Goal: Task Accomplishment & Management: Manage account settings

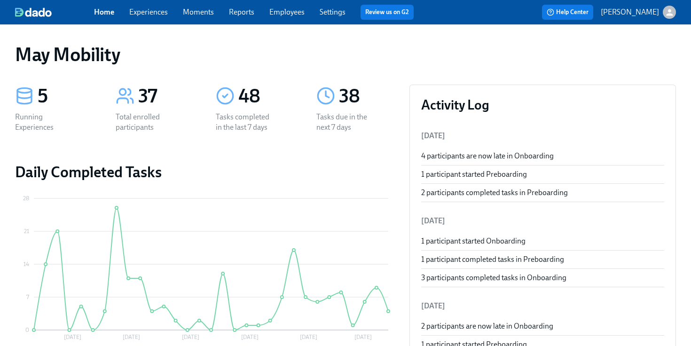
click at [302, 15] on link "Employees" at bounding box center [286, 12] width 35 height 9
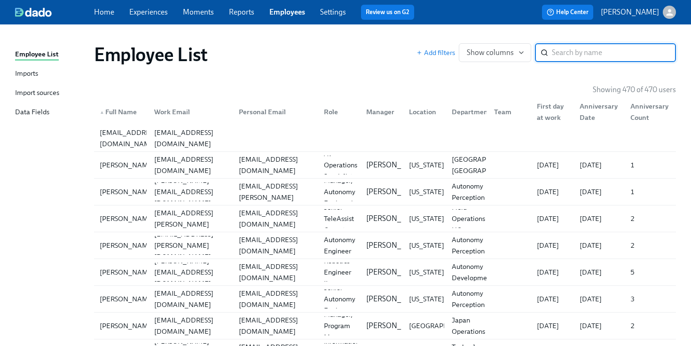
click at [28, 71] on div "Imports" at bounding box center [26, 74] width 23 height 12
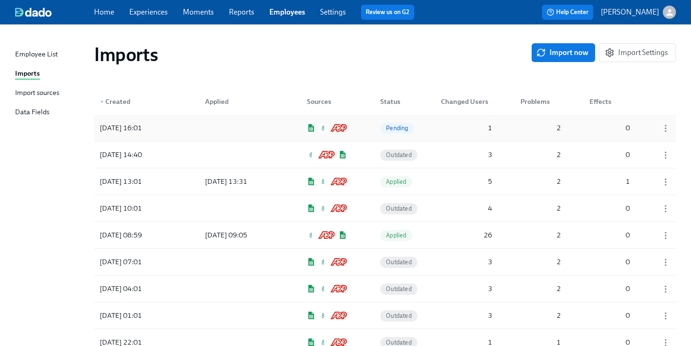
click at [289, 127] on div "[DATE] 16:01 Pending 1 2 0" at bounding box center [385, 128] width 582 height 26
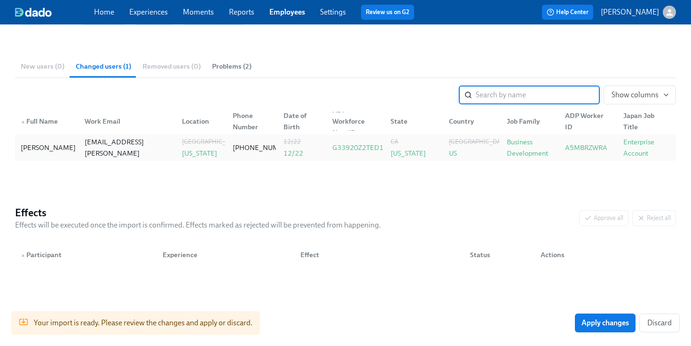
scroll to position [105, 0]
click at [586, 330] on button "Apply changes" at bounding box center [605, 323] width 61 height 19
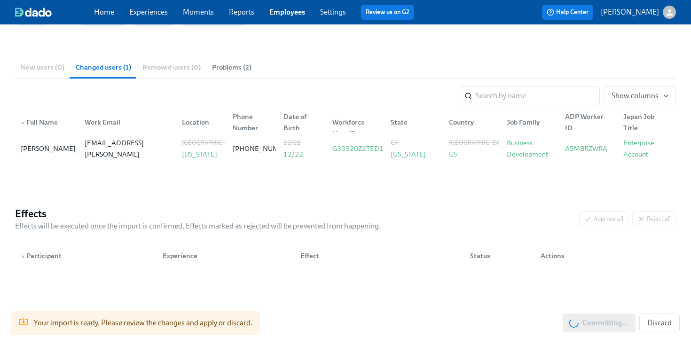
scroll to position [0, 0]
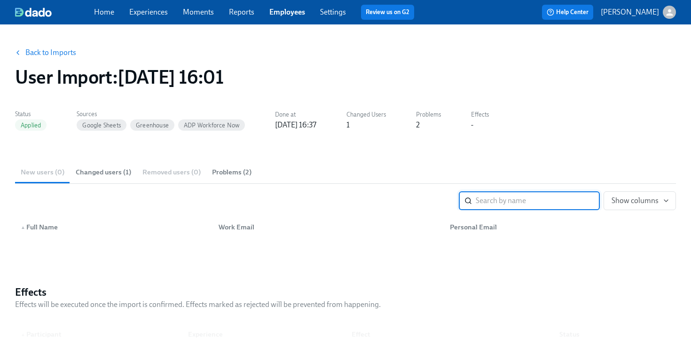
click at [47, 54] on link "Back to Imports" at bounding box center [50, 52] width 51 height 9
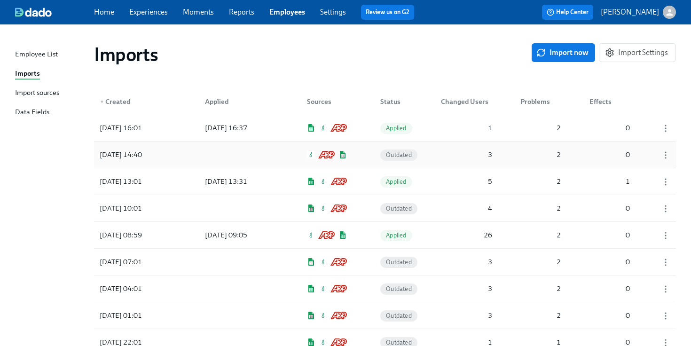
click at [456, 159] on div "3" at bounding box center [466, 154] width 59 height 19
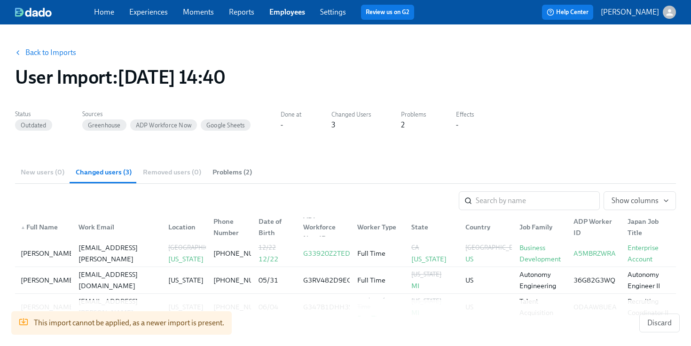
click at [56, 56] on link "Back to Imports" at bounding box center [50, 52] width 51 height 9
